Goal: Information Seeking & Learning: Learn about a topic

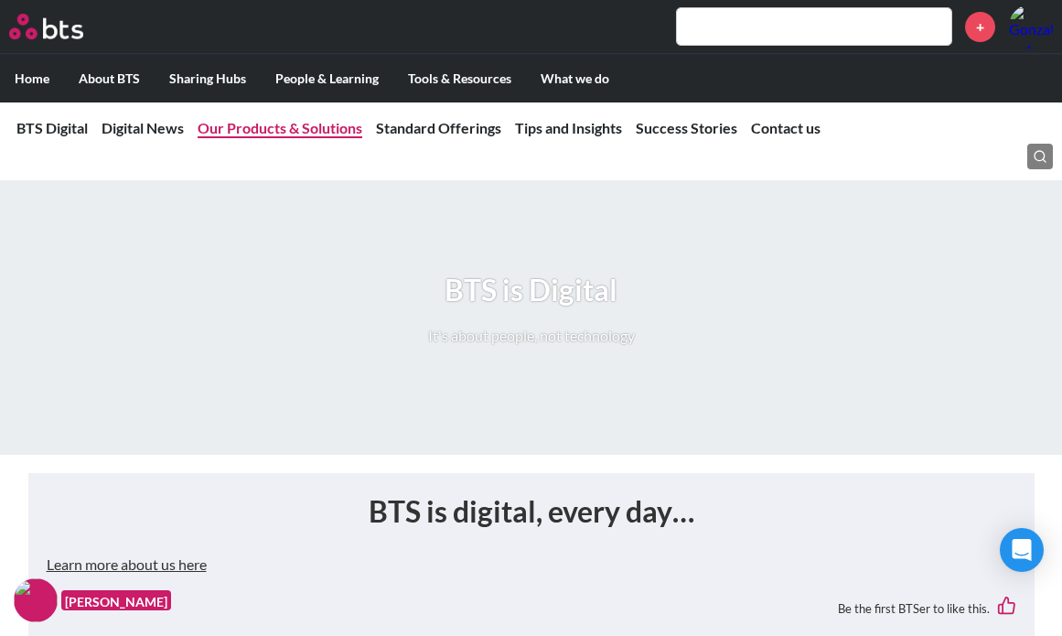
click at [275, 131] on link "Our Products & Solutions" at bounding box center [280, 127] width 165 height 17
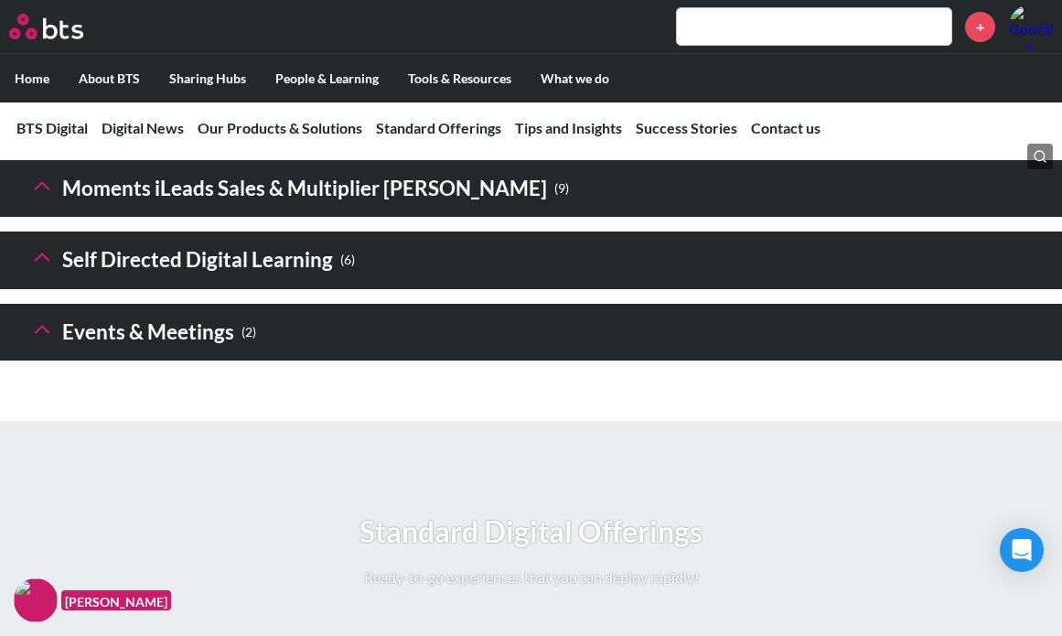
scroll to position [2936, 0]
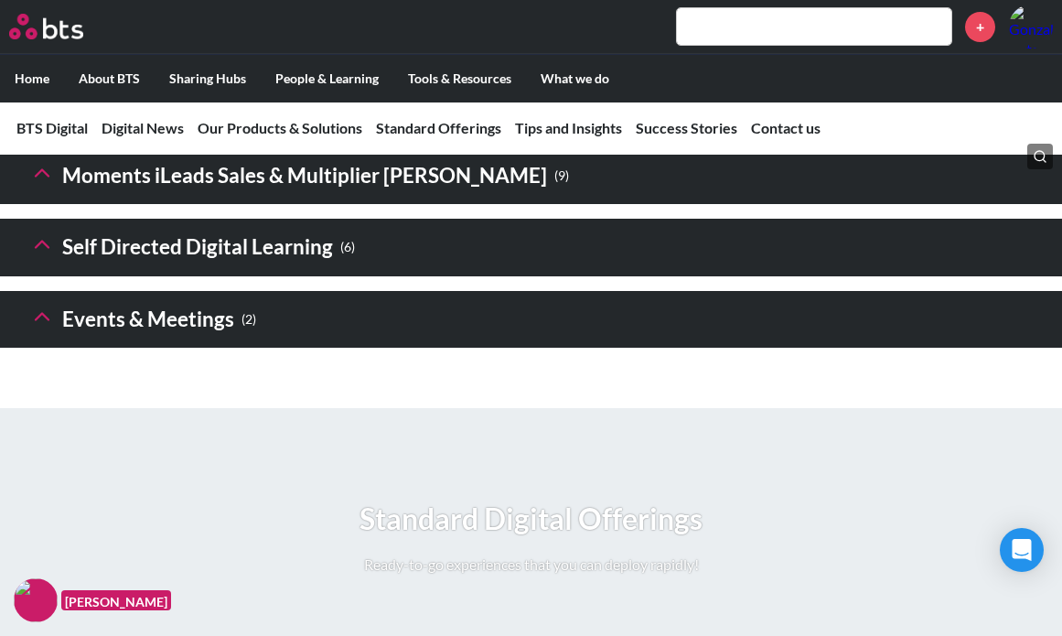
click at [31, 257] on icon at bounding box center [42, 245] width 26 height 26
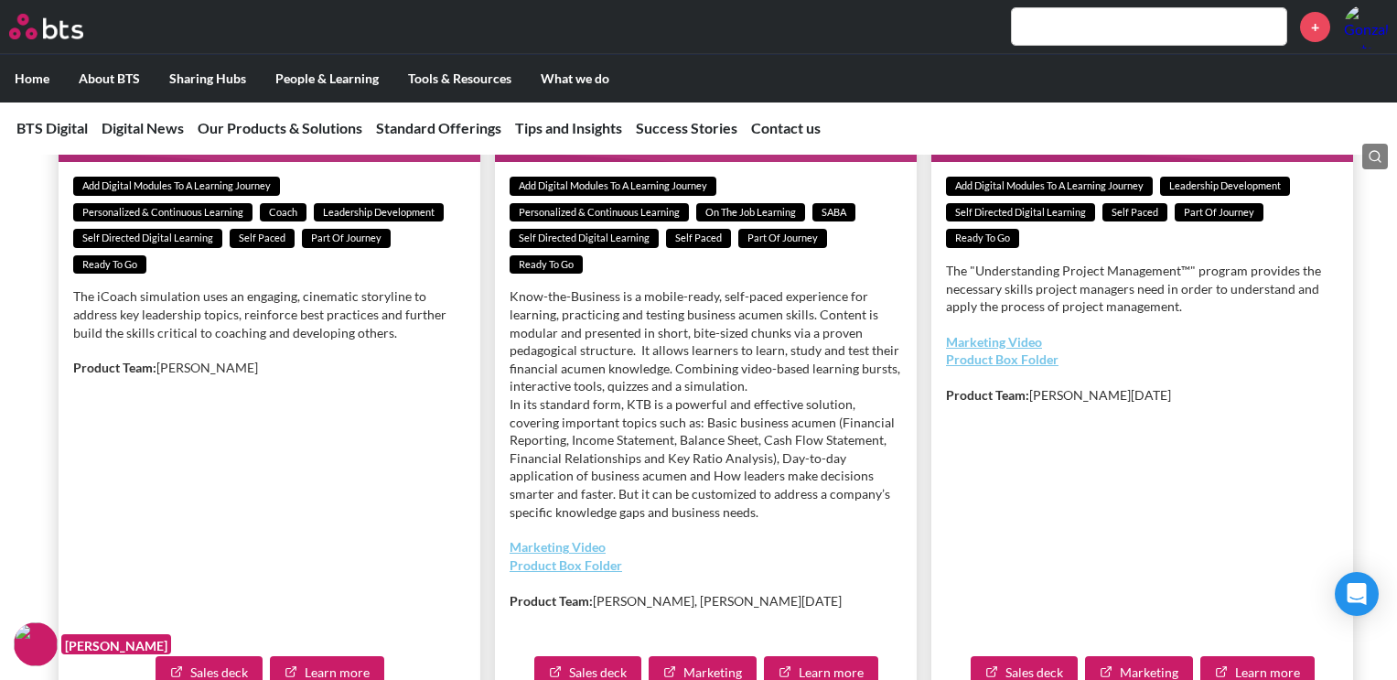
scroll to position [4094, 0]
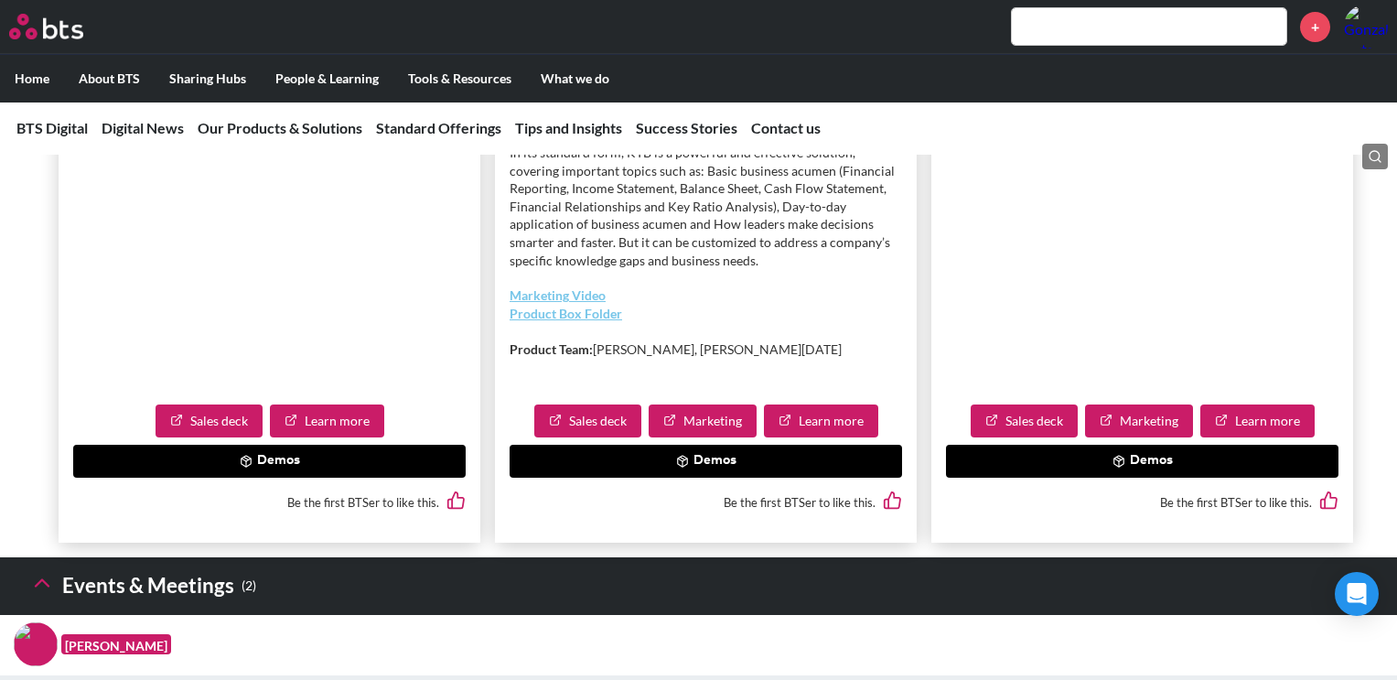
click at [730, 478] on button "Demos" at bounding box center [706, 461] width 393 height 33
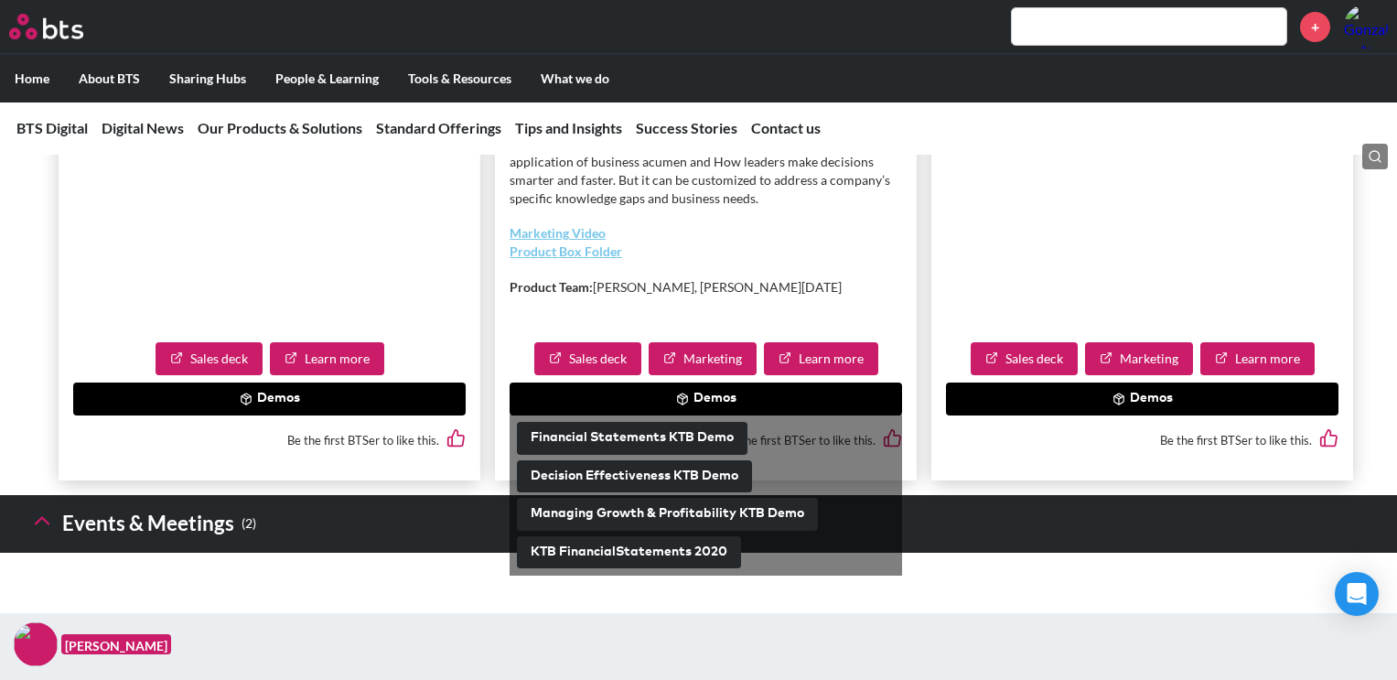
scroll to position [4185, 0]
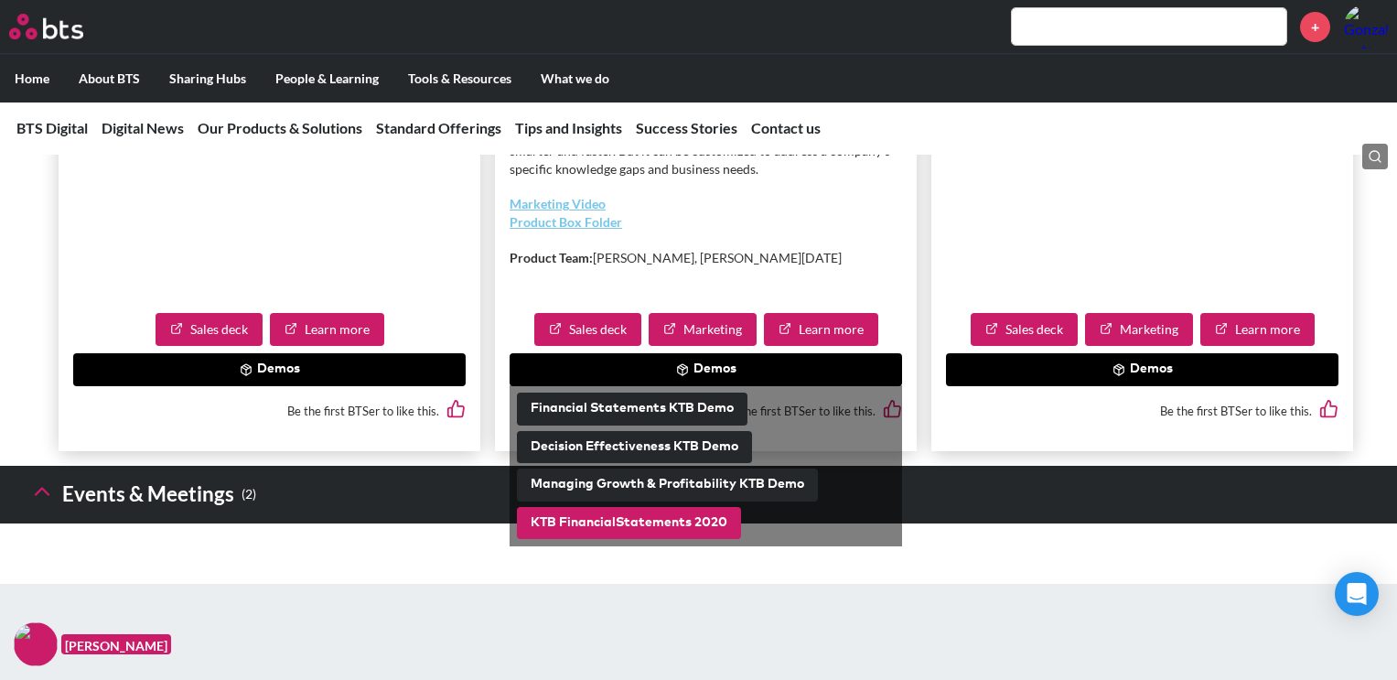
click at [644, 540] on button "KTB FinancialStatements 2020" at bounding box center [629, 523] width 224 height 33
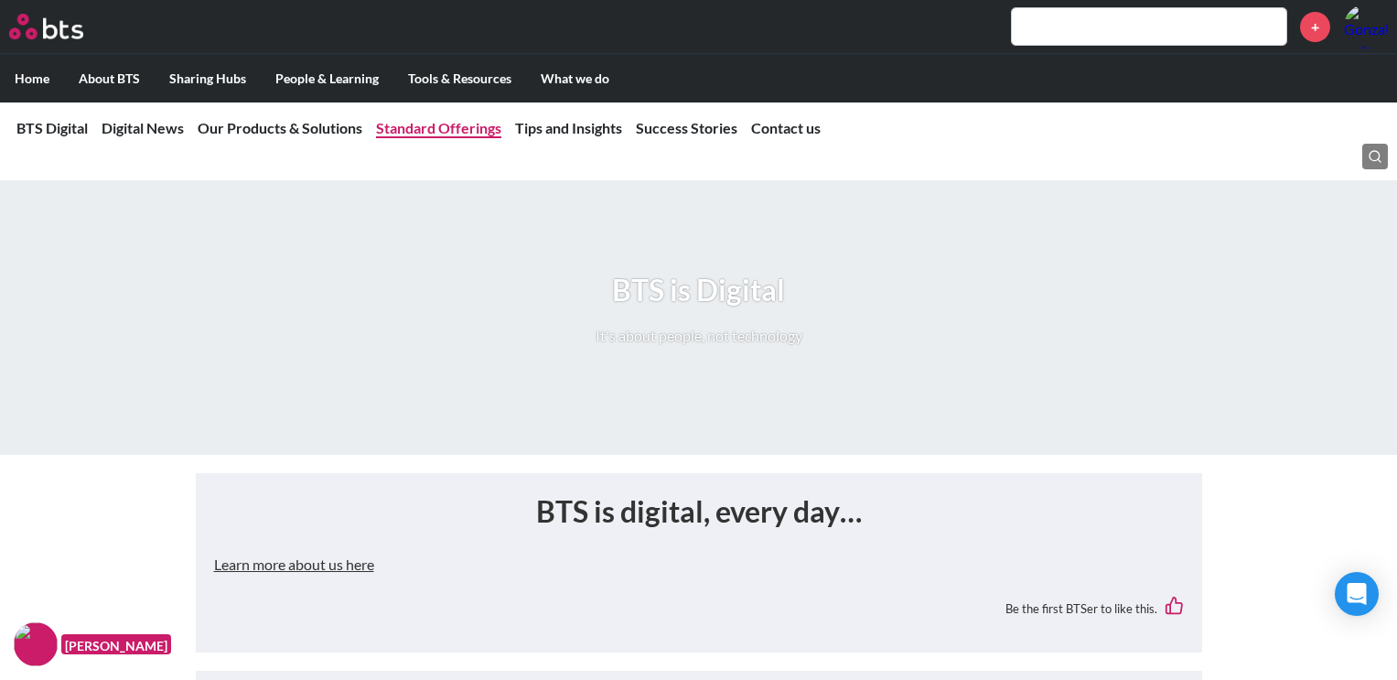
click at [457, 129] on link "Standard Offerings" at bounding box center [438, 127] width 125 height 17
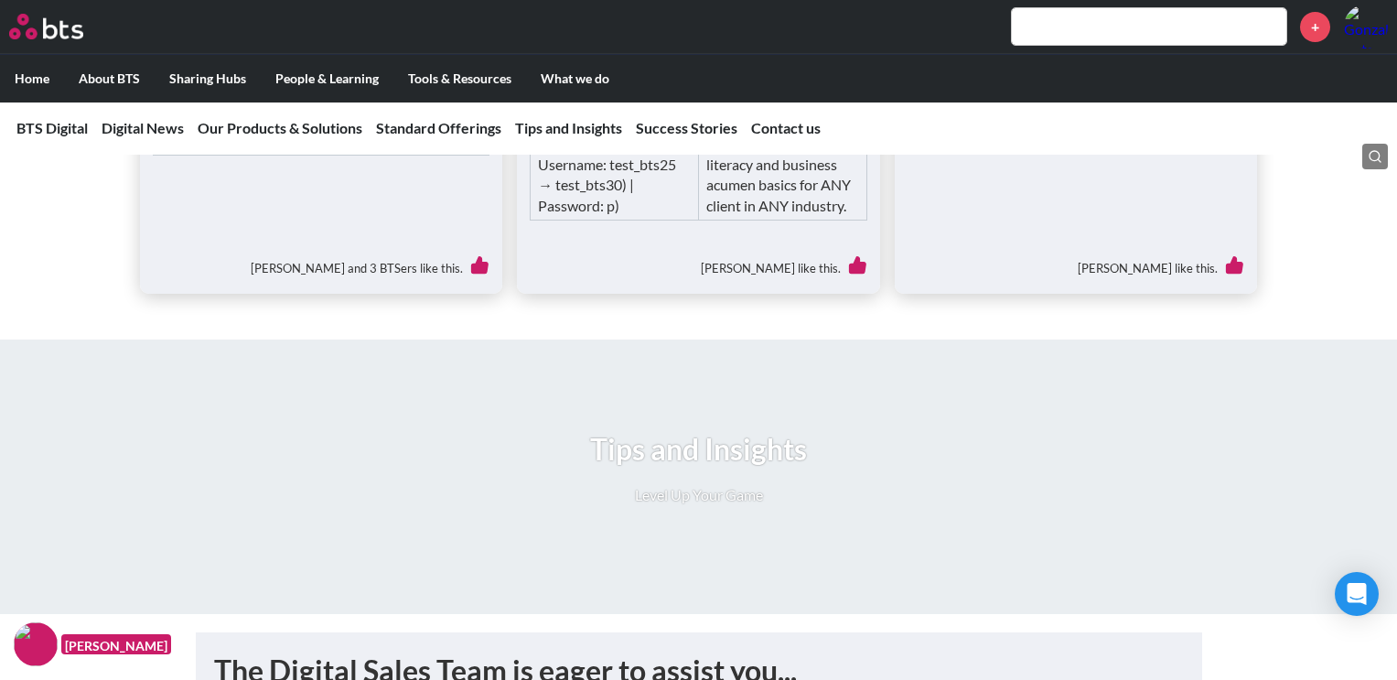
scroll to position [4925, 0]
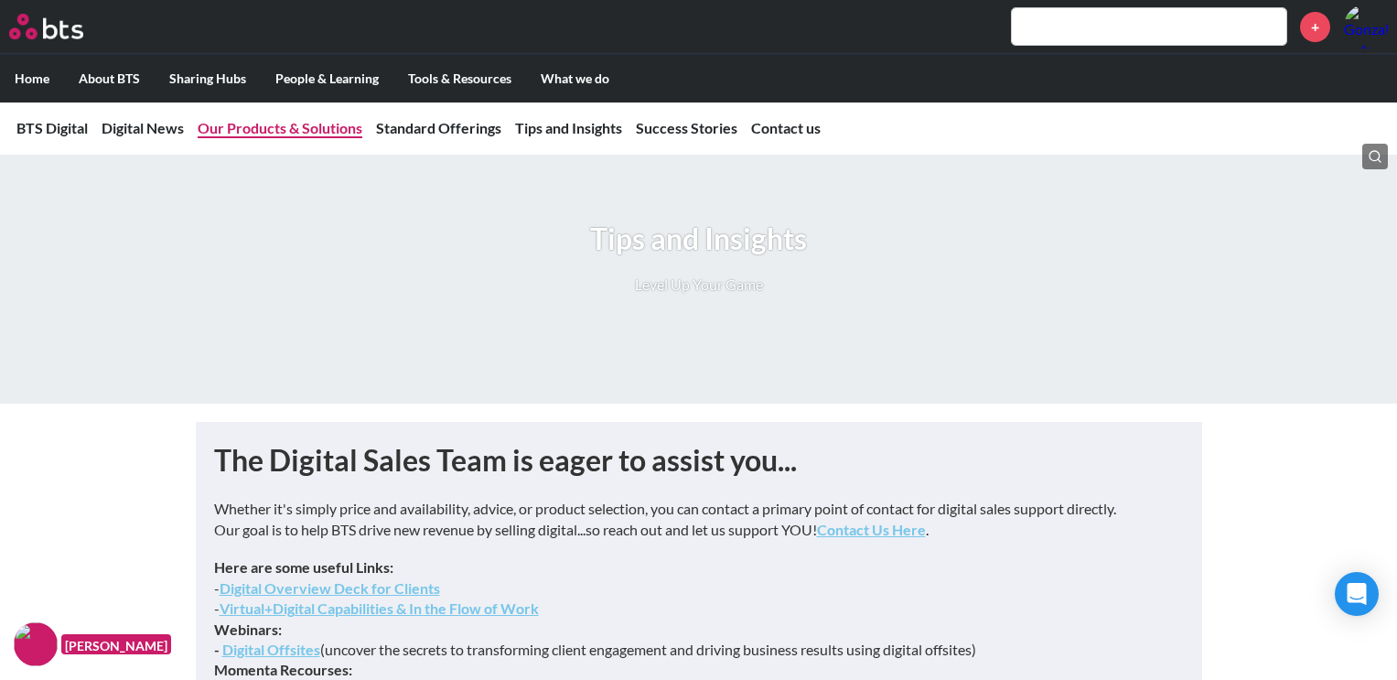
click at [337, 119] on link "Our Products & Solutions" at bounding box center [280, 127] width 165 height 17
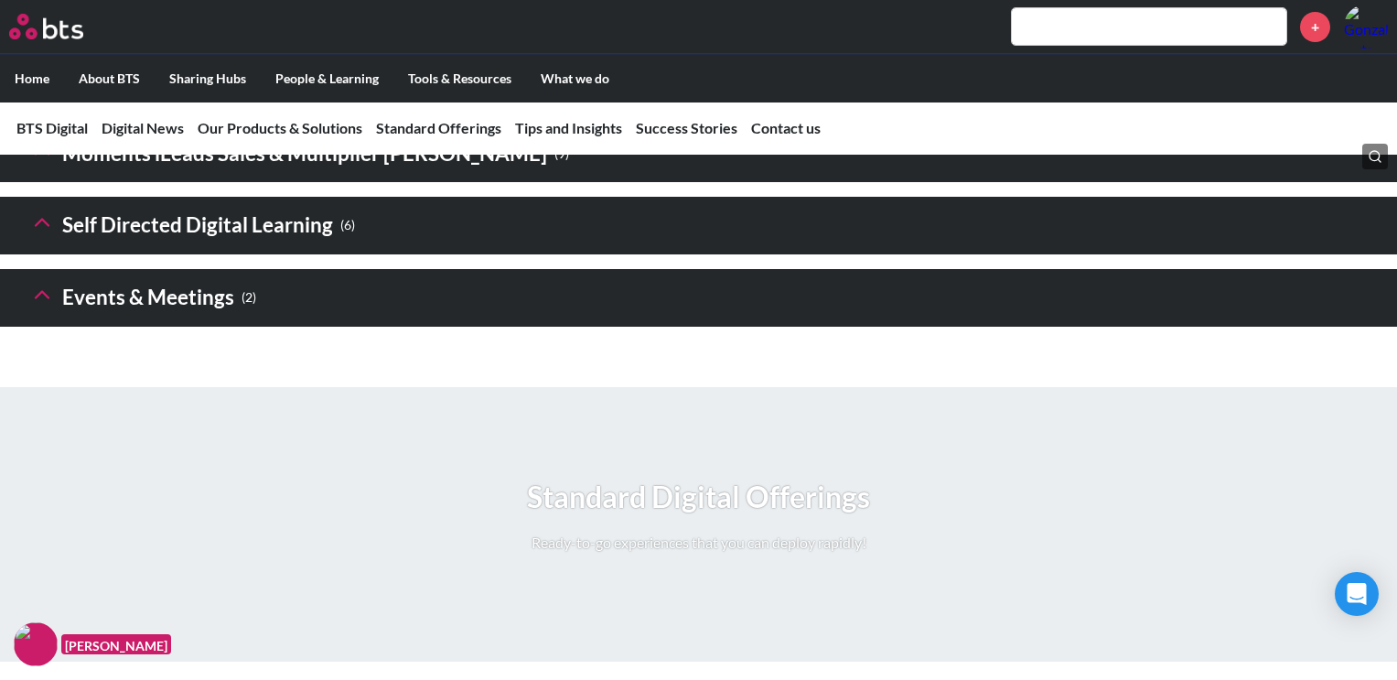
scroll to position [2813, 0]
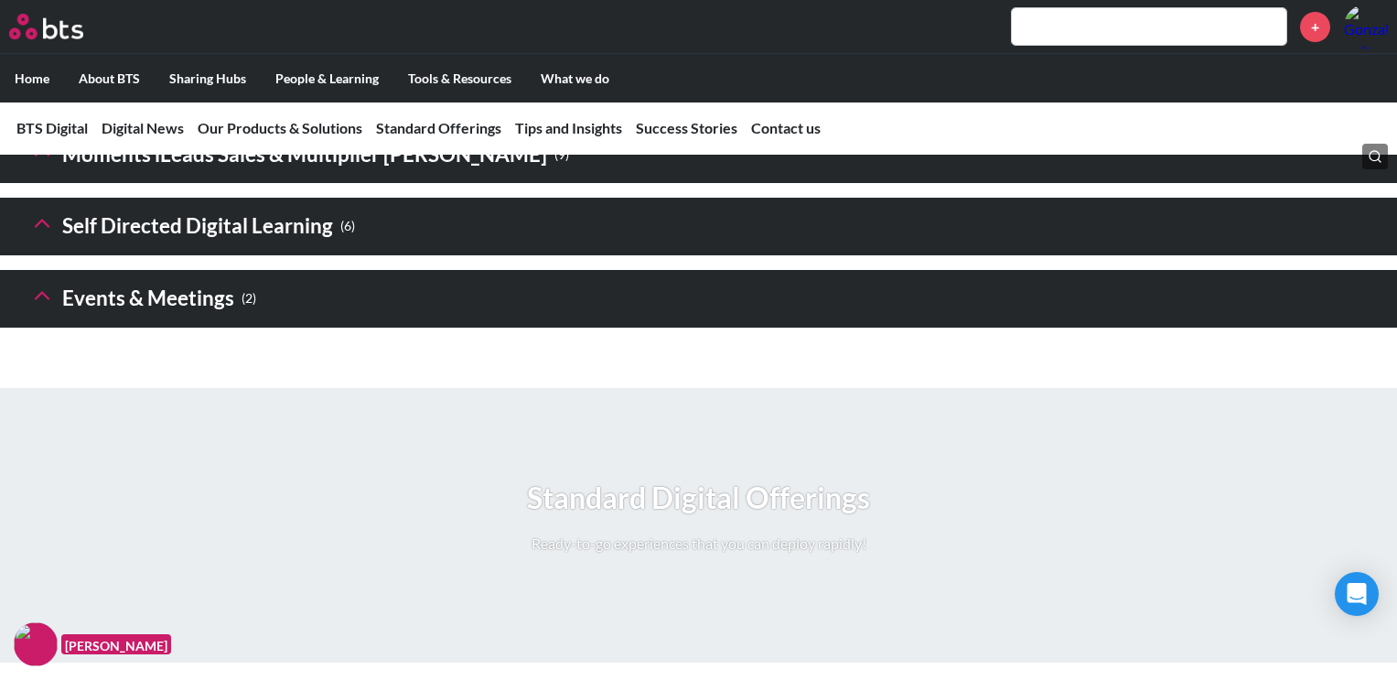
click at [229, 246] on h3 "Self Directed Digital Learning ( 6 )" at bounding box center [192, 226] width 326 height 39
click at [43, 236] on icon at bounding box center [42, 223] width 26 height 26
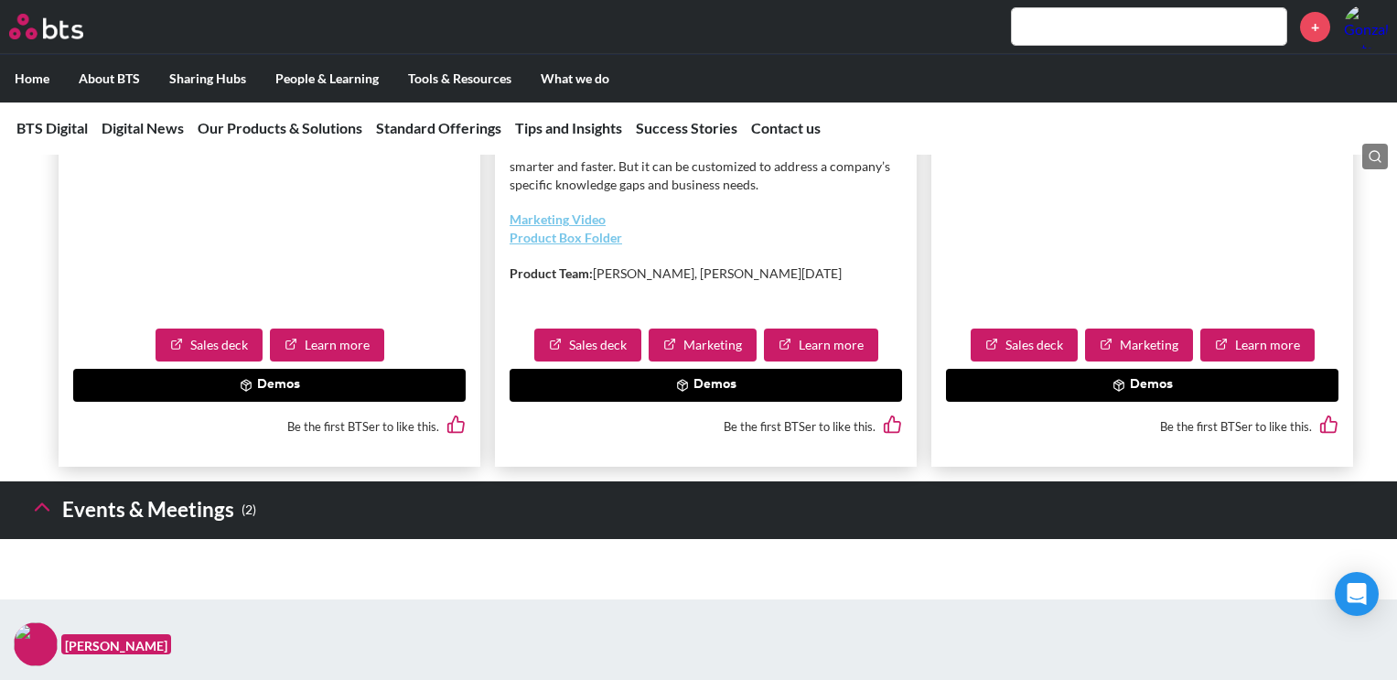
scroll to position [4185, 0]
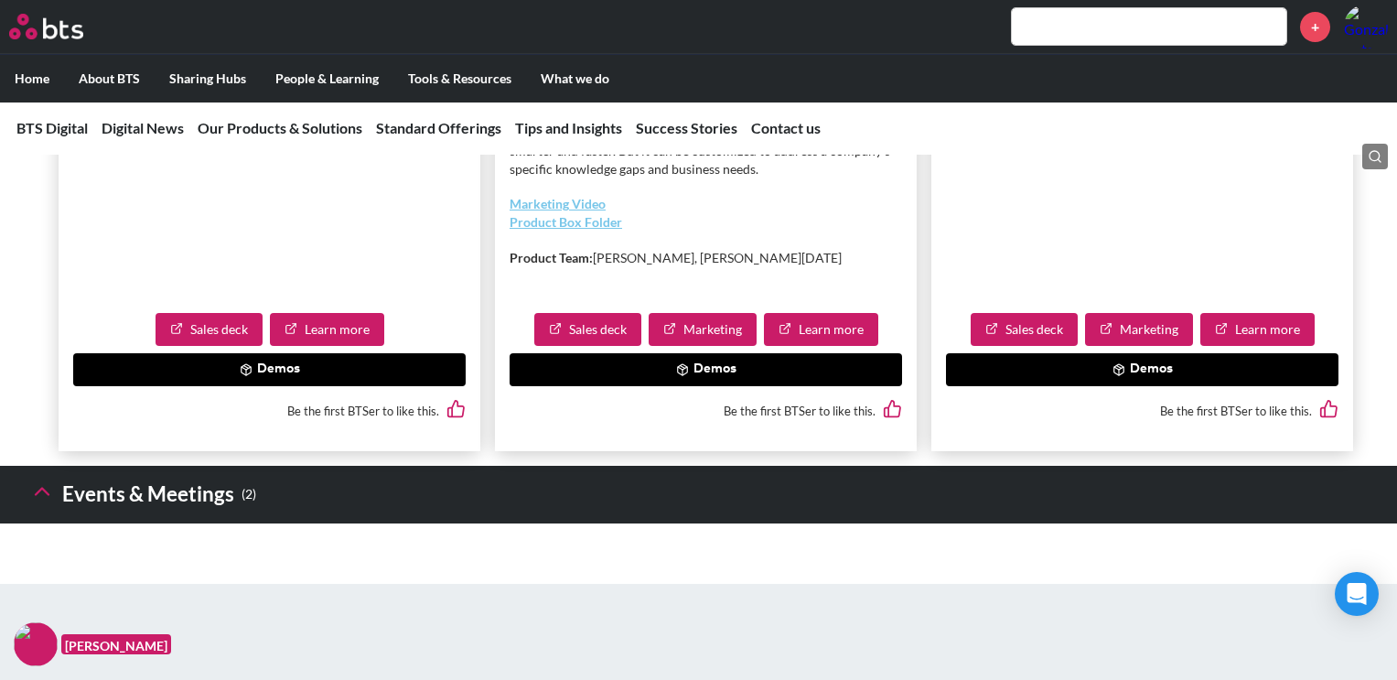
click at [740, 386] on button "Demos" at bounding box center [706, 369] width 393 height 33
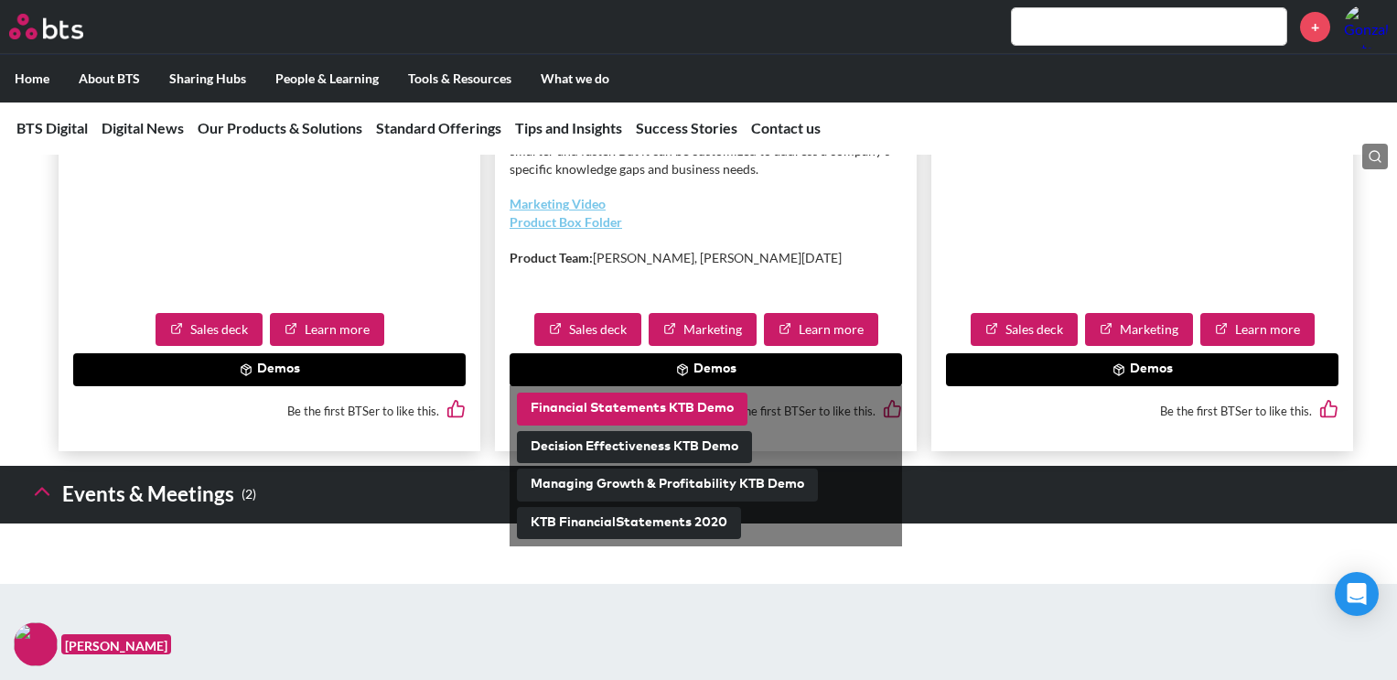
click at [695, 426] on button "Financial Statements KTB Demo" at bounding box center [632, 409] width 231 height 33
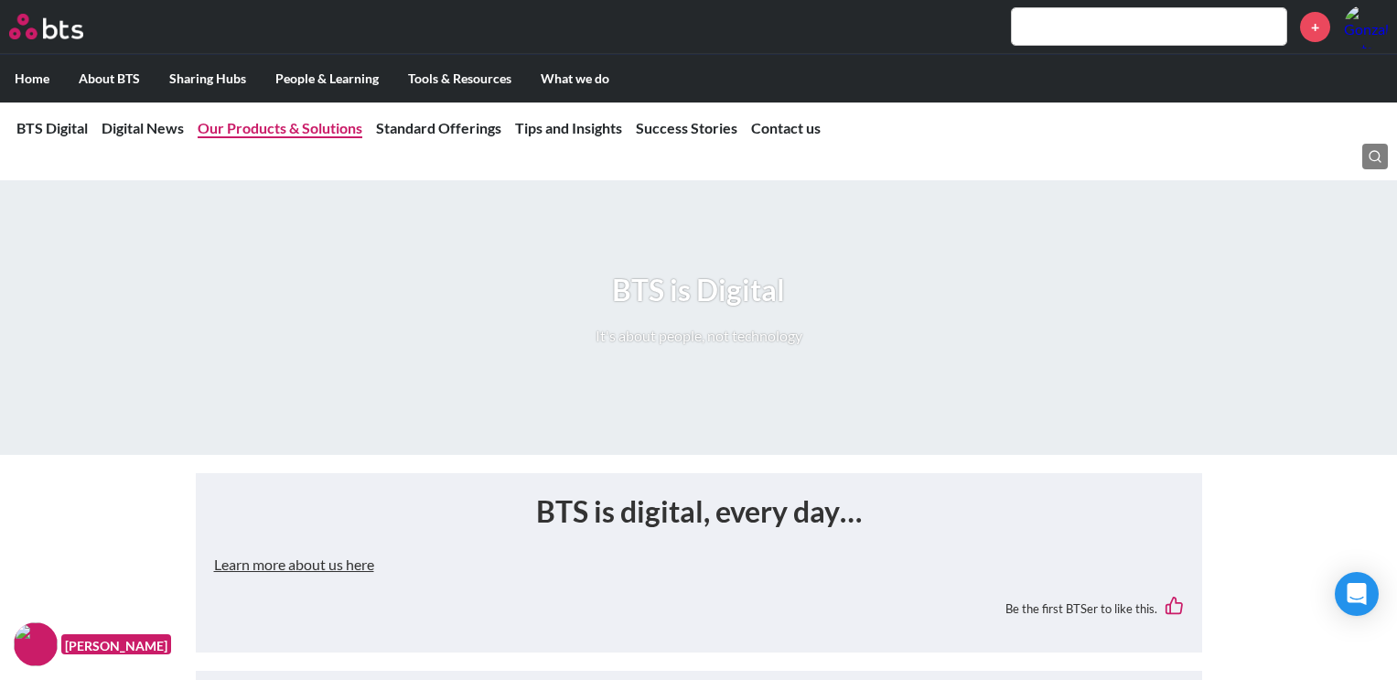
click at [315, 132] on link "Our Products & Solutions" at bounding box center [280, 127] width 165 height 17
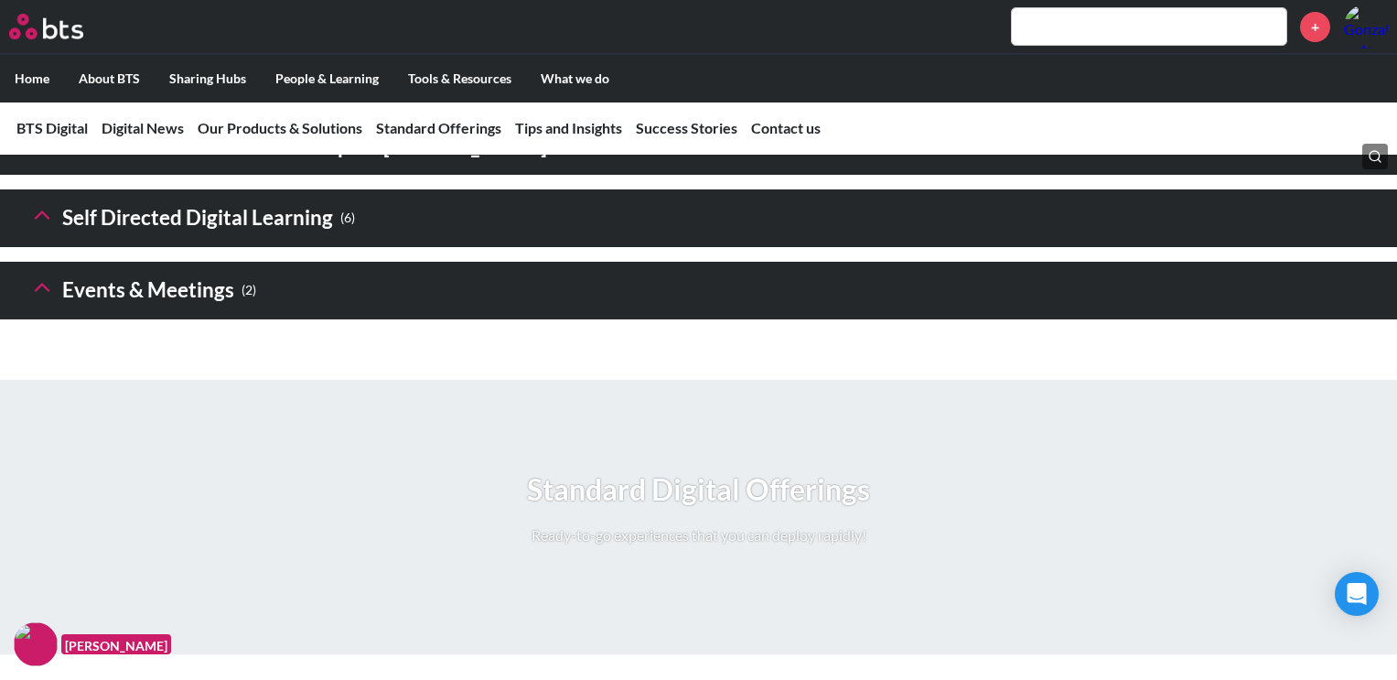
scroll to position [2813, 0]
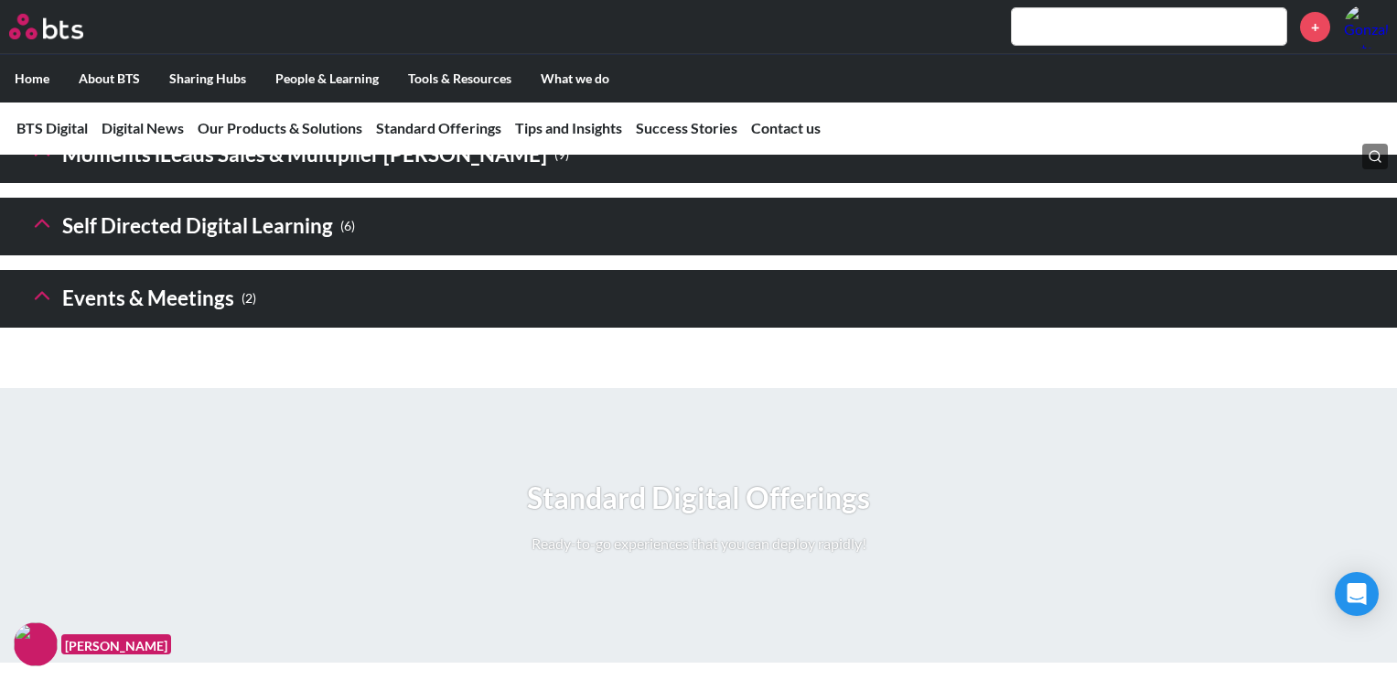
click at [52, 236] on icon at bounding box center [42, 223] width 26 height 26
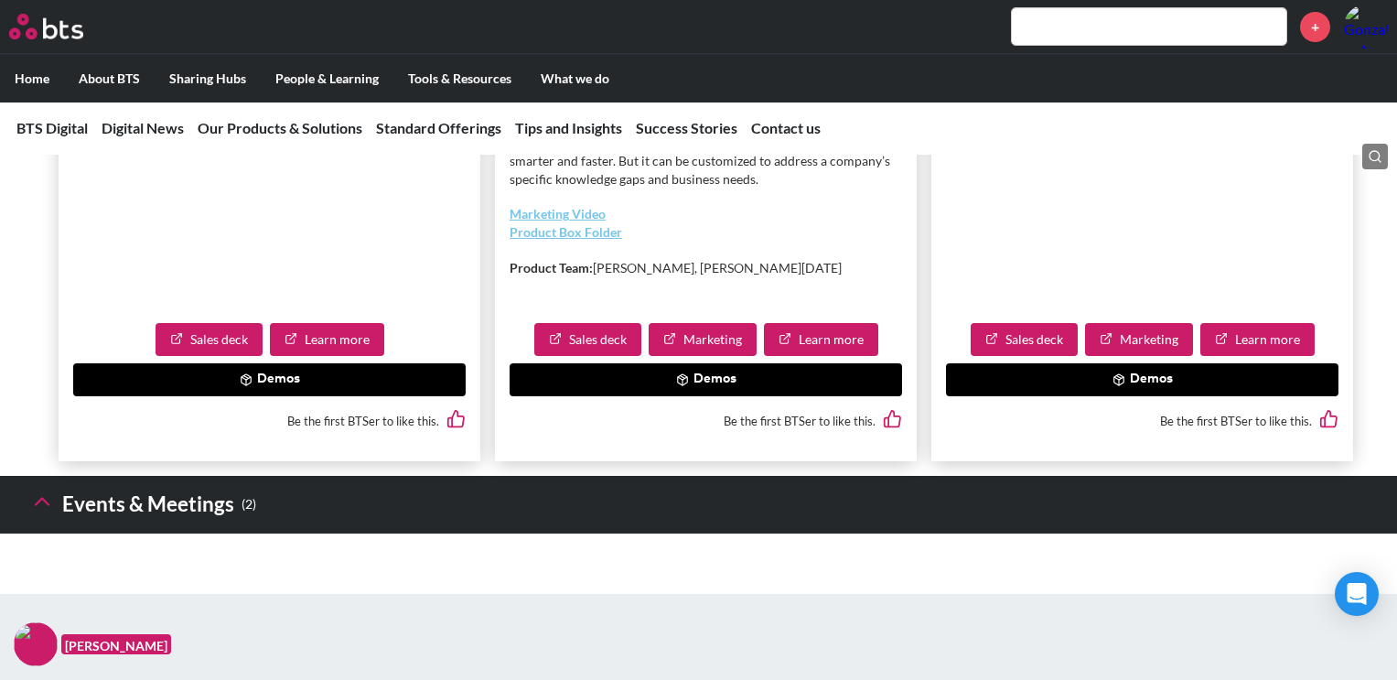
scroll to position [4185, 0]
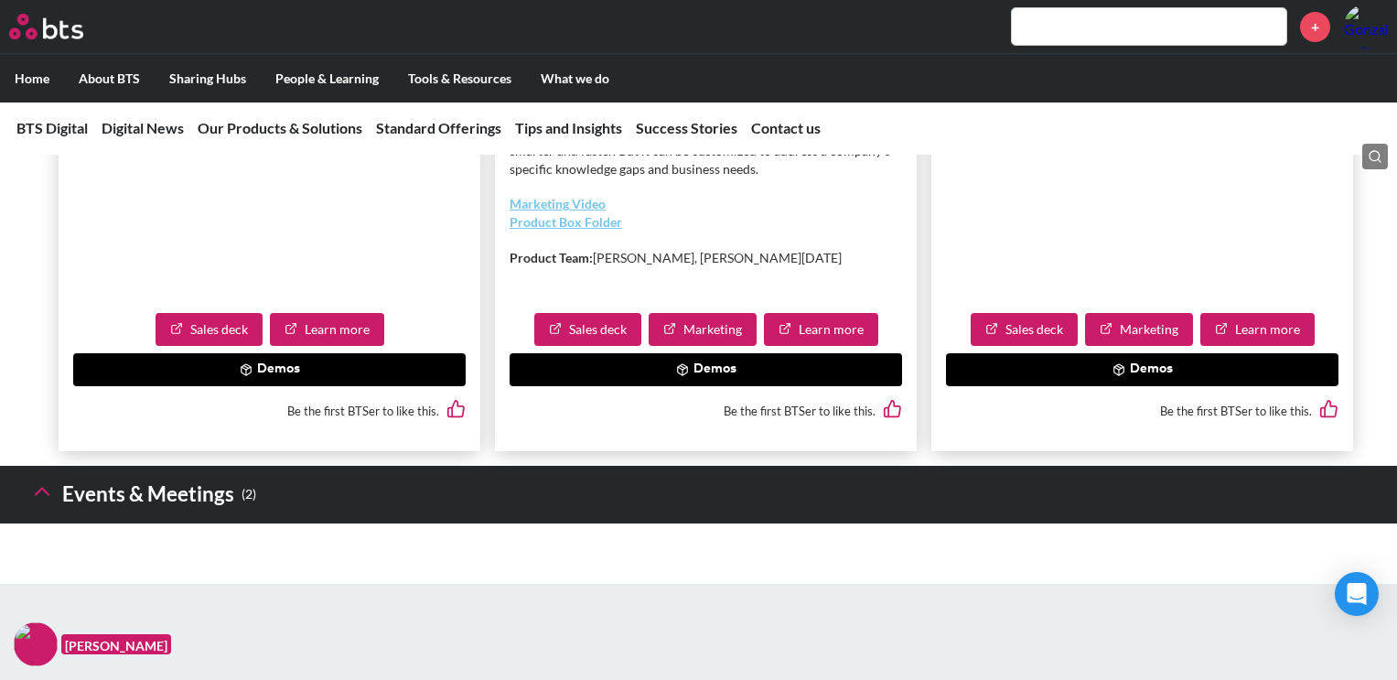
click at [708, 386] on button "Demos" at bounding box center [706, 369] width 393 height 33
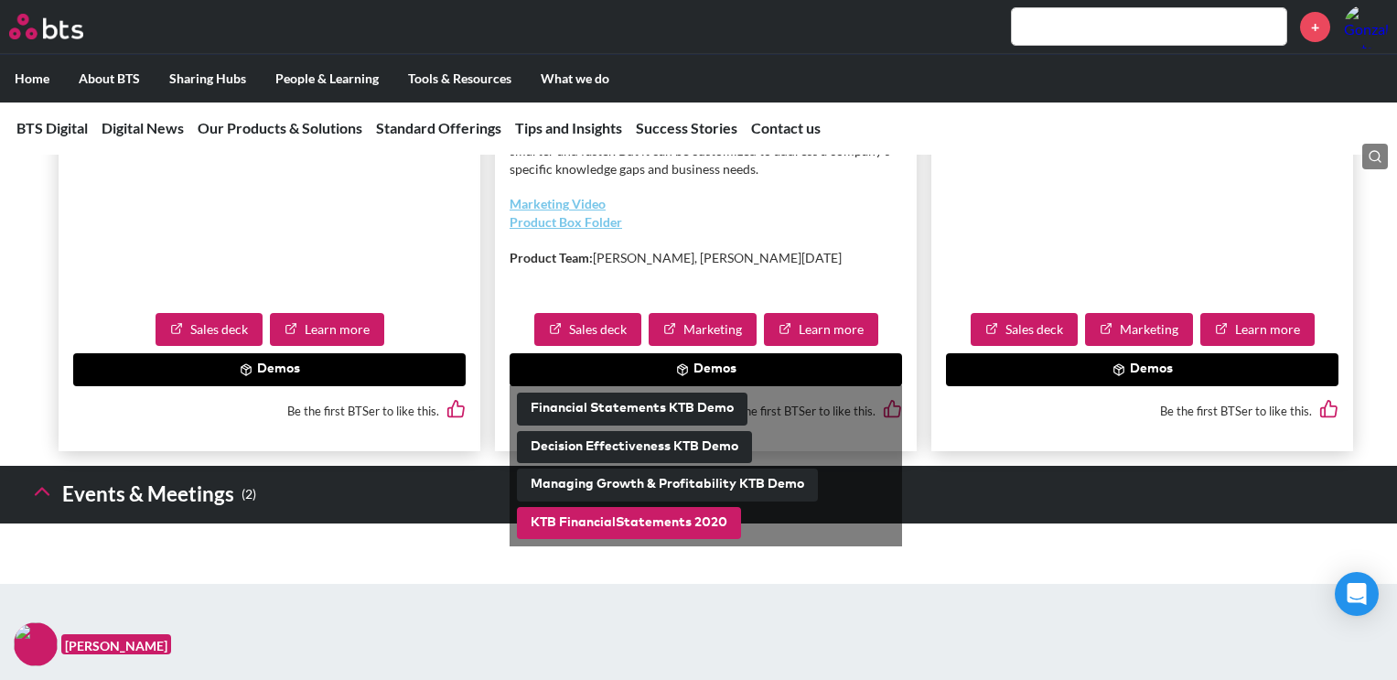
click at [651, 540] on button "KTB FinancialStatements 2020" at bounding box center [629, 523] width 224 height 33
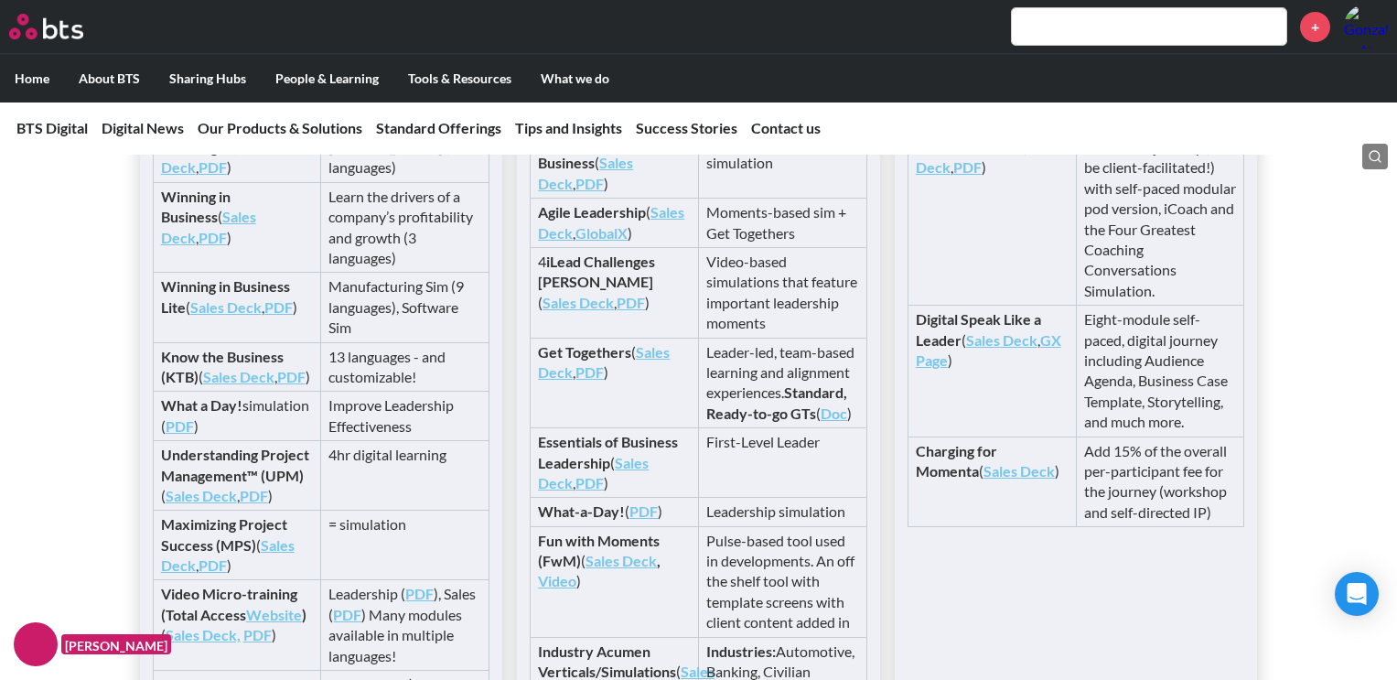
scroll to position [3752, 0]
